Goal: Information Seeking & Learning: Learn about a topic

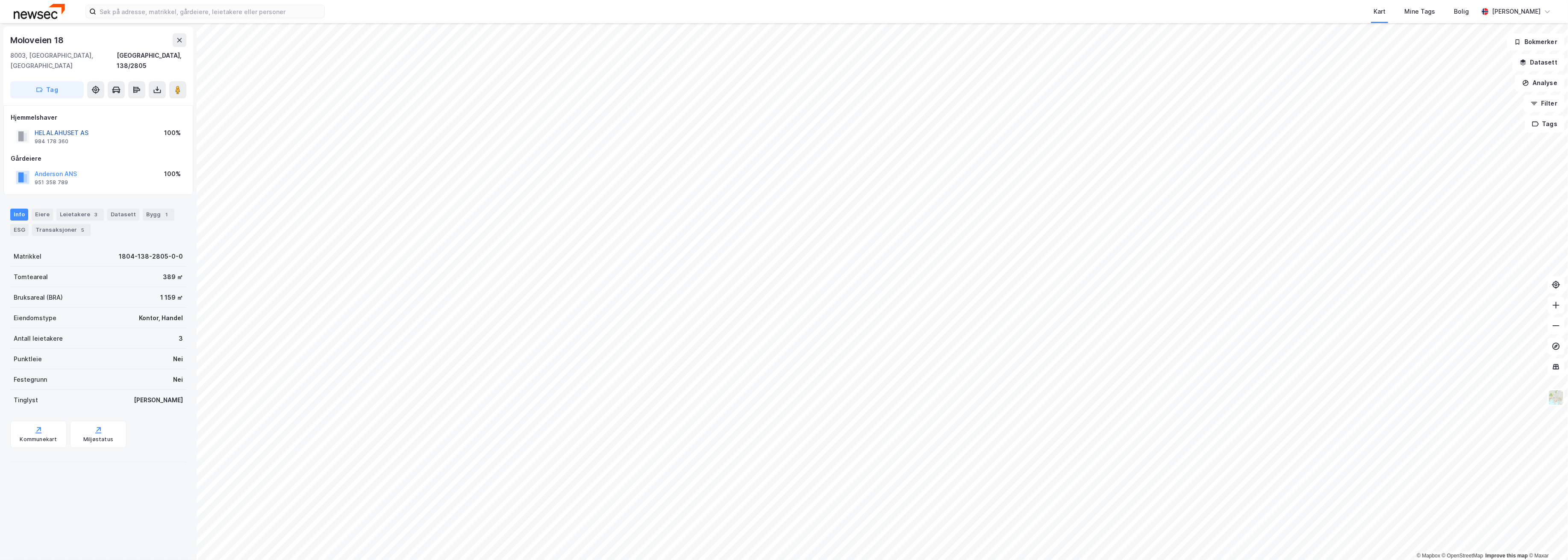
click at [0, 0] on button "HELALAHUSET AS" at bounding box center [0, 0] width 0 height 0
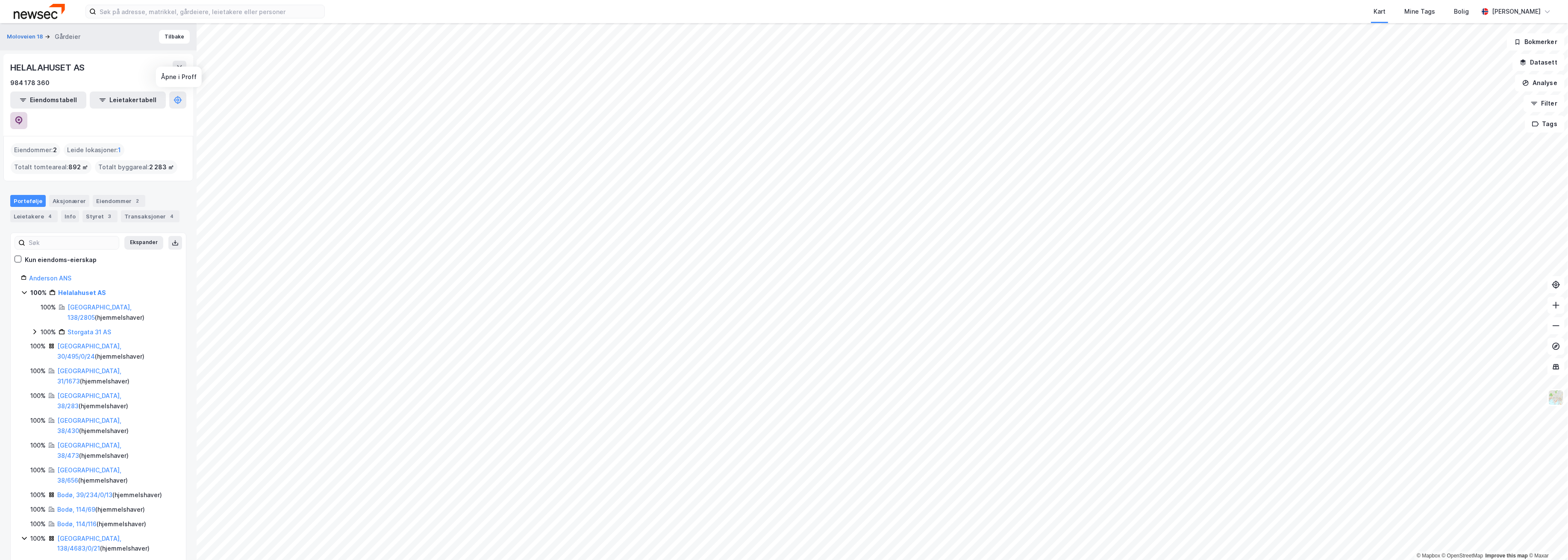
click at [23, 116] on icon at bounding box center [19, 121] width 9 height 9
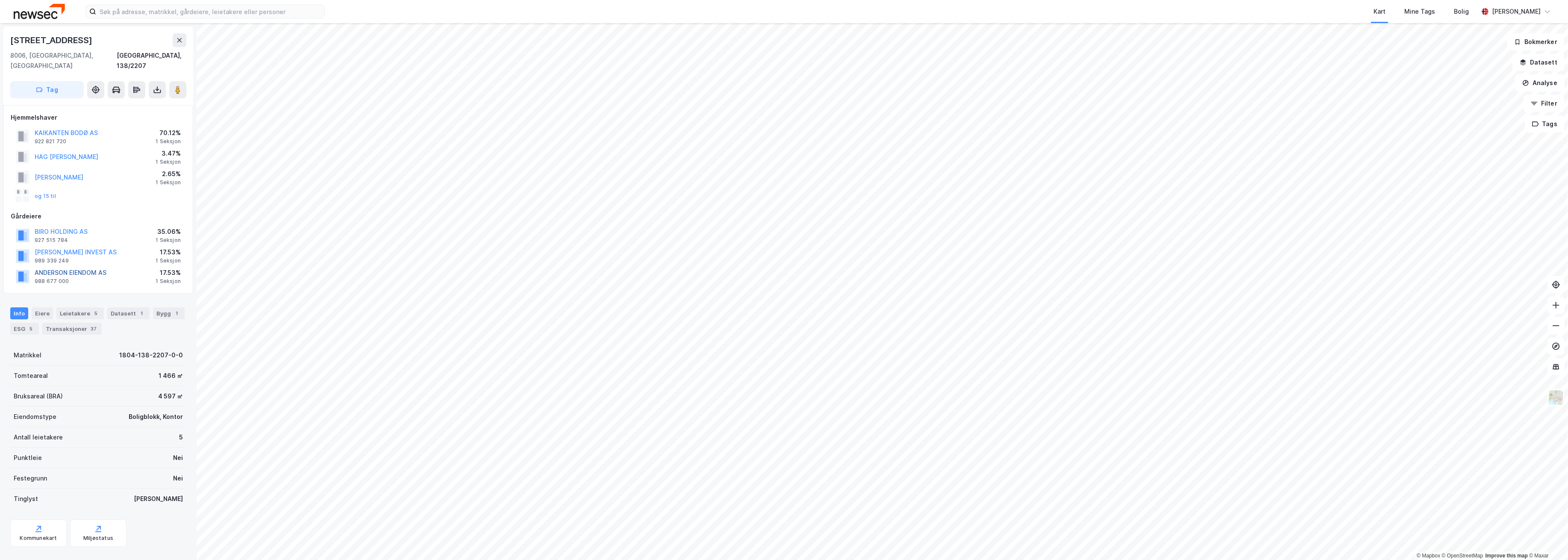
click at [0, 0] on button "ANDERSON EIENDOM AS" at bounding box center [0, 0] width 0 height 0
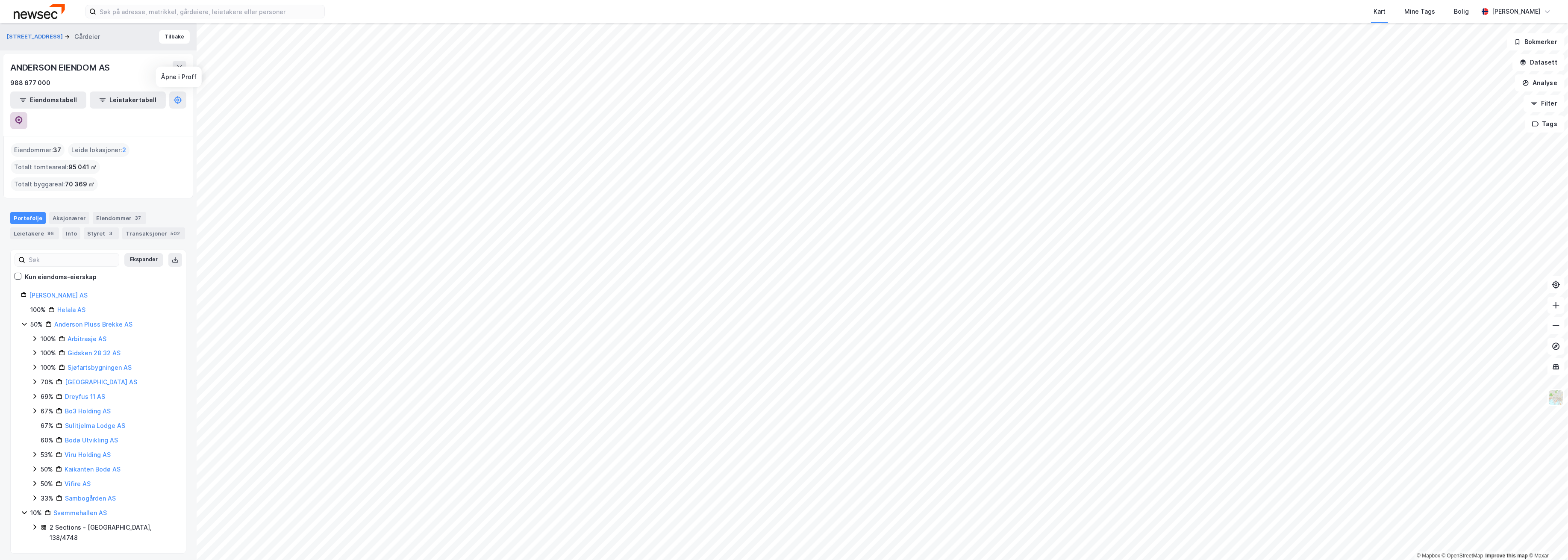
click at [23, 116] on icon at bounding box center [19, 121] width 7 height 9
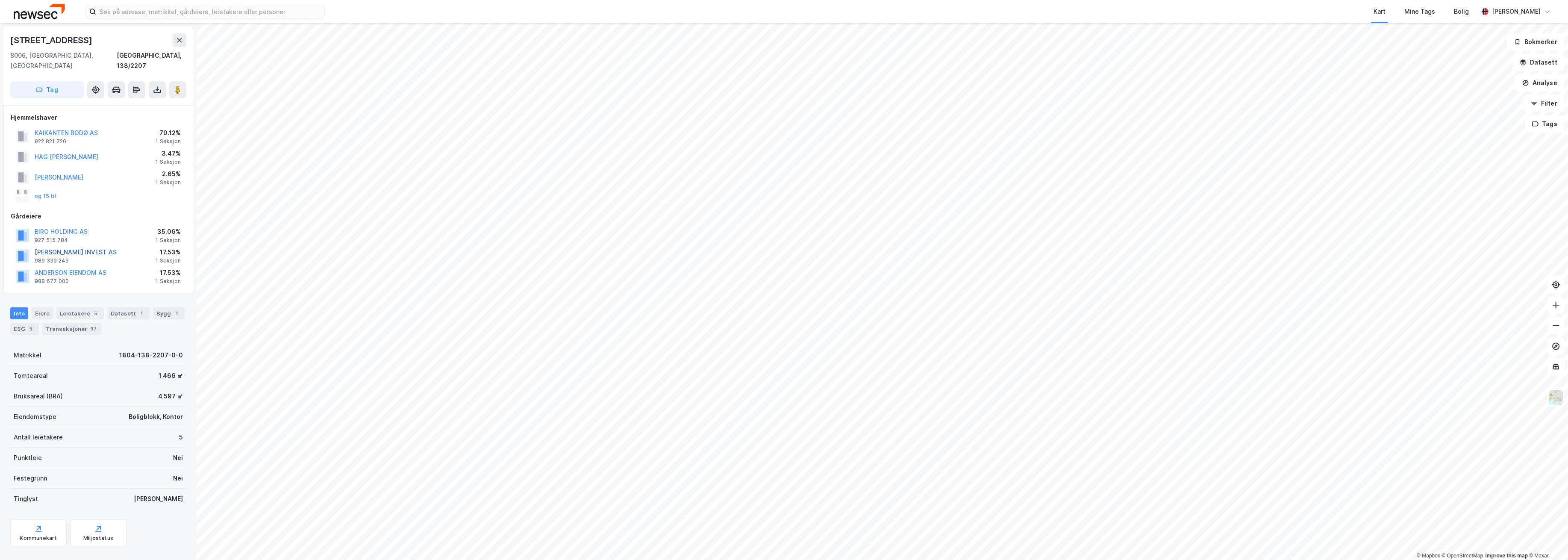
click at [0, 0] on button "[PERSON_NAME] INVEST AS" at bounding box center [0, 0] width 0 height 0
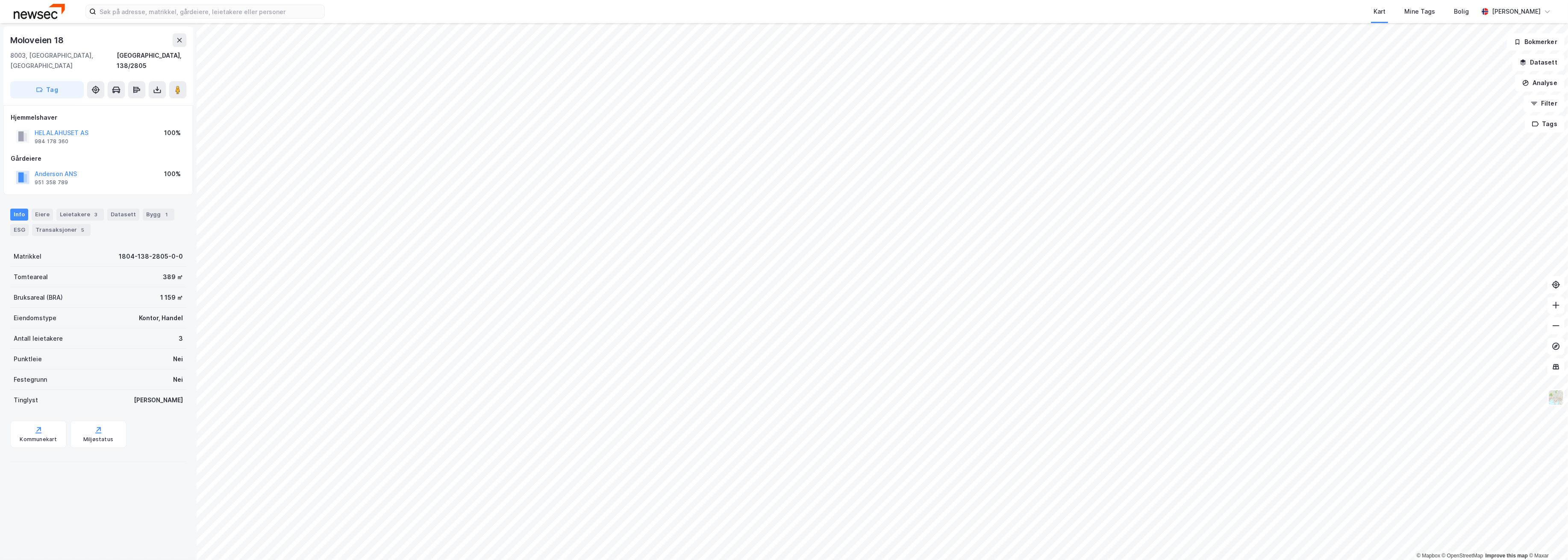
click at [1006, 559] on html "Kart Mine Tags [PERSON_NAME] © Mapbox © OpenStreetMap Improve this map © Maxar …" at bounding box center [784, 280] width 1568 height 560
click at [51, 224] on div "Transaksjoner 5" at bounding box center [61, 230] width 58 height 12
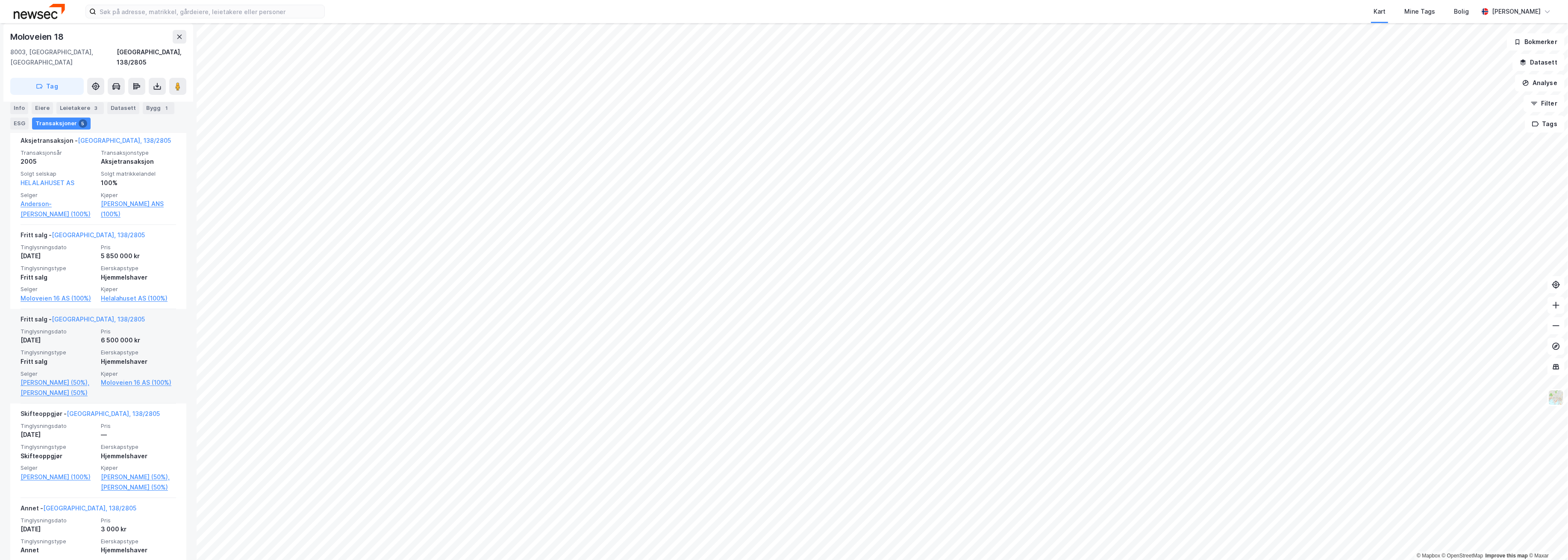
scroll to position [285, 0]
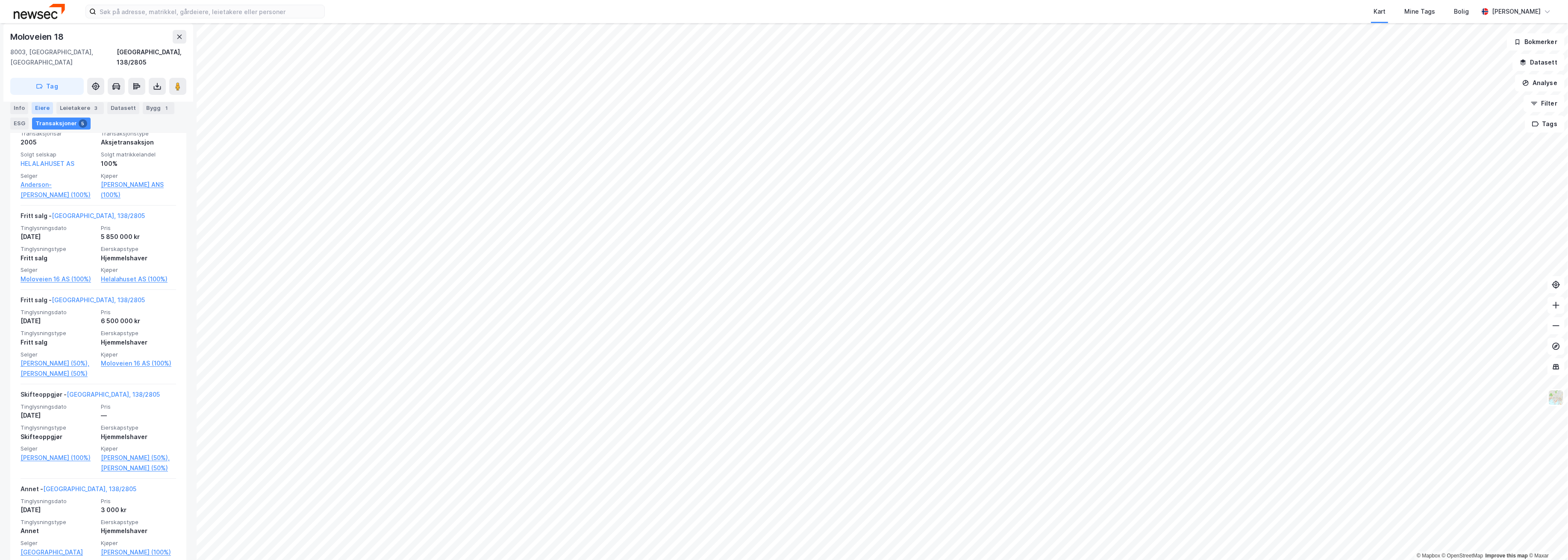
click at [38, 108] on div "Eiere" at bounding box center [42, 108] width 21 height 12
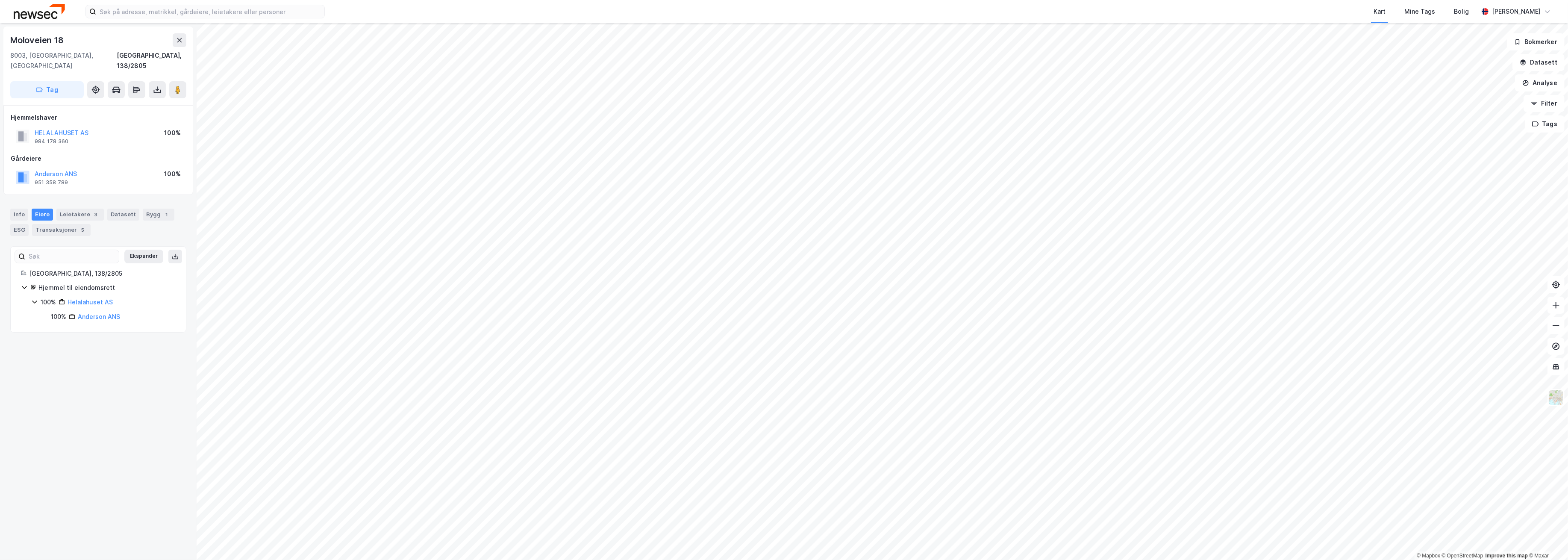
click at [33, 298] on icon at bounding box center [34, 301] width 7 height 7
click at [88, 313] on link "Anderson ANS" at bounding box center [99, 317] width 43 height 7
